Goal: Navigation & Orientation: Go to known website

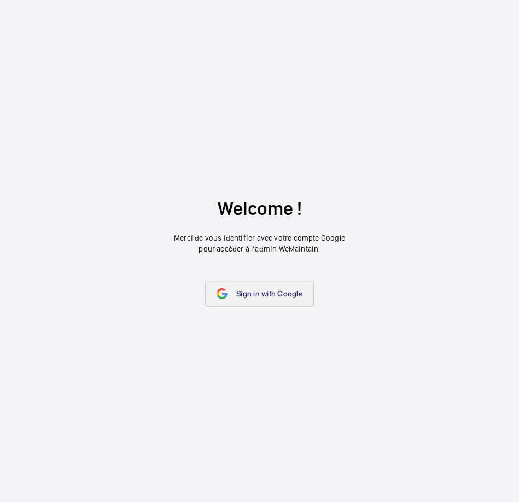
click at [264, 291] on span "Sign in with Google" at bounding box center [269, 293] width 66 height 9
